Goal: Use online tool/utility: Utilize a website feature to perform a specific function

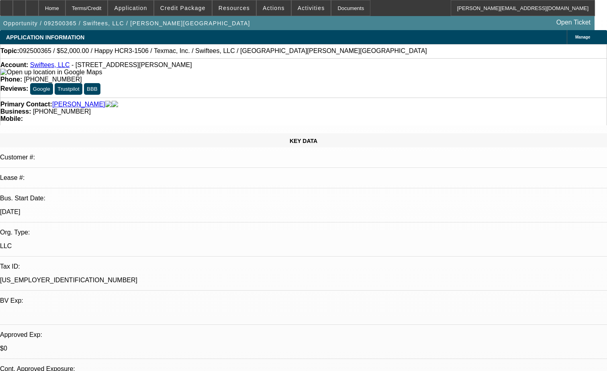
select select "0"
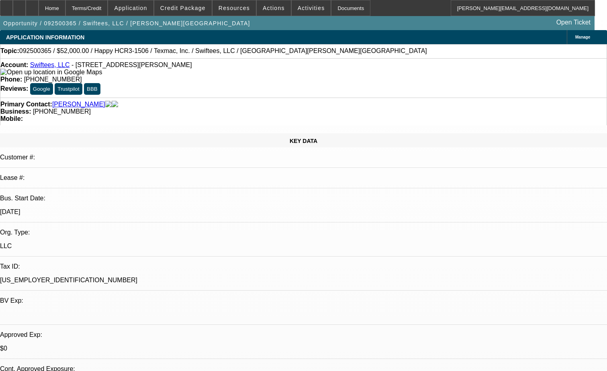
select select "0.1"
select select "0"
select select "0.1"
select select "1"
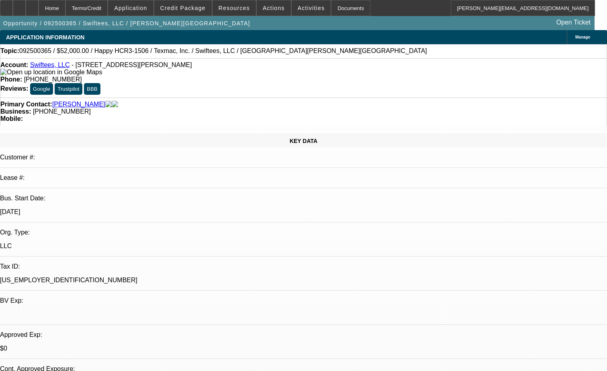
select select "1"
select select "2"
select select "1"
select select "4"
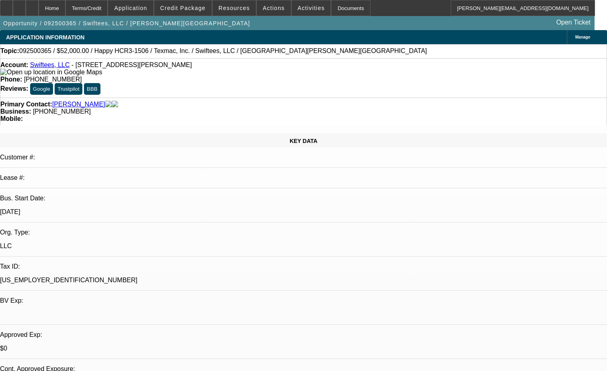
select select "1"
select select "4"
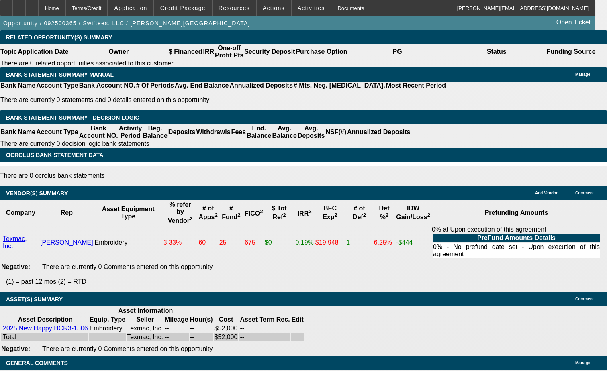
scroll to position [1417, 0]
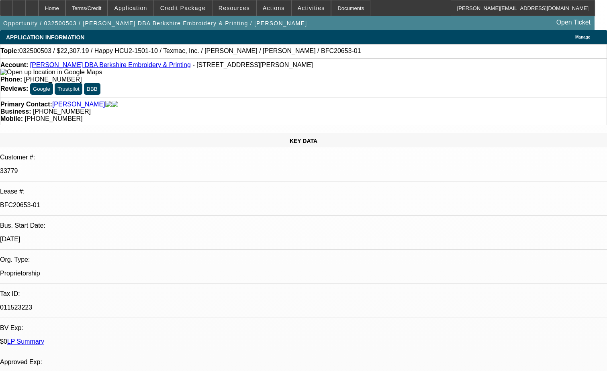
select select "0"
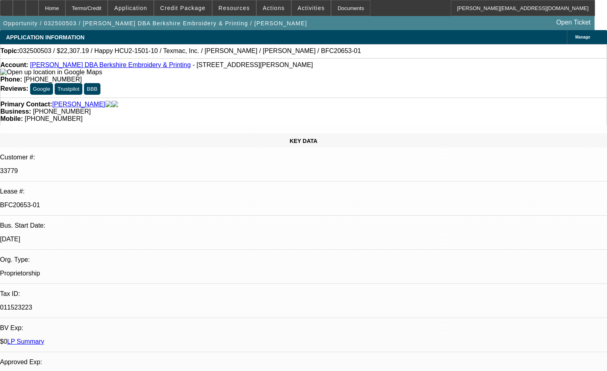
select select "0"
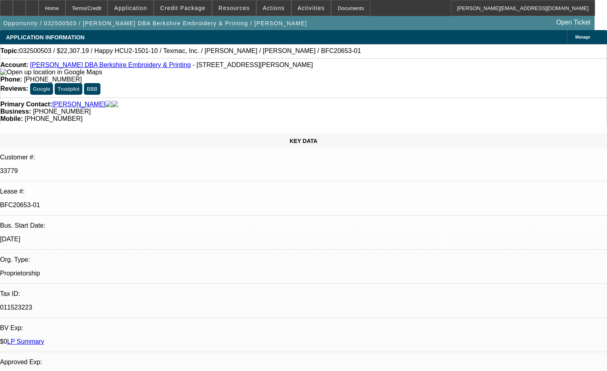
select select "0"
select select "1"
select select "3"
select select "6"
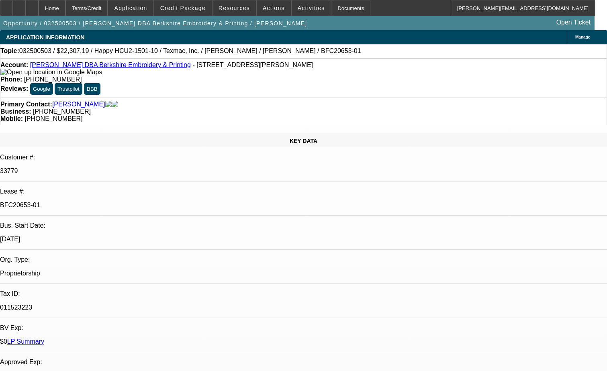
select select "1"
select select "3"
select select "6"
select select "1"
select select "3"
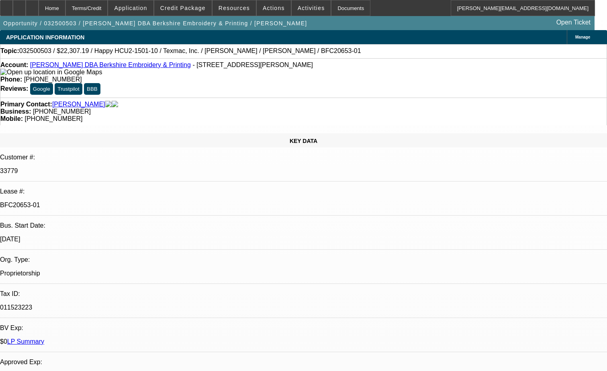
select select "6"
select select "1"
select select "6"
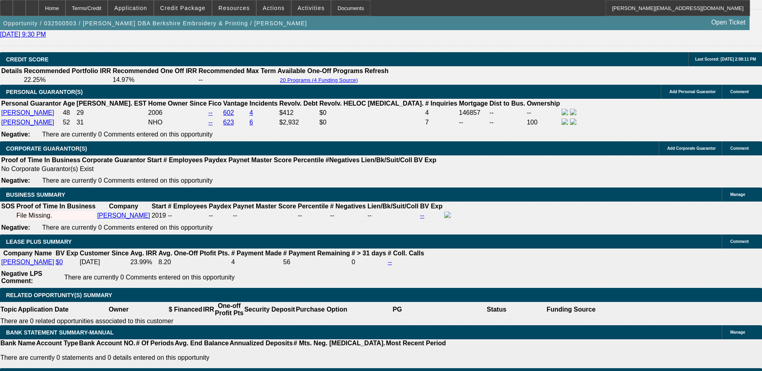
scroll to position [1213, 0]
